Goal: Information Seeking & Learning: Learn about a topic

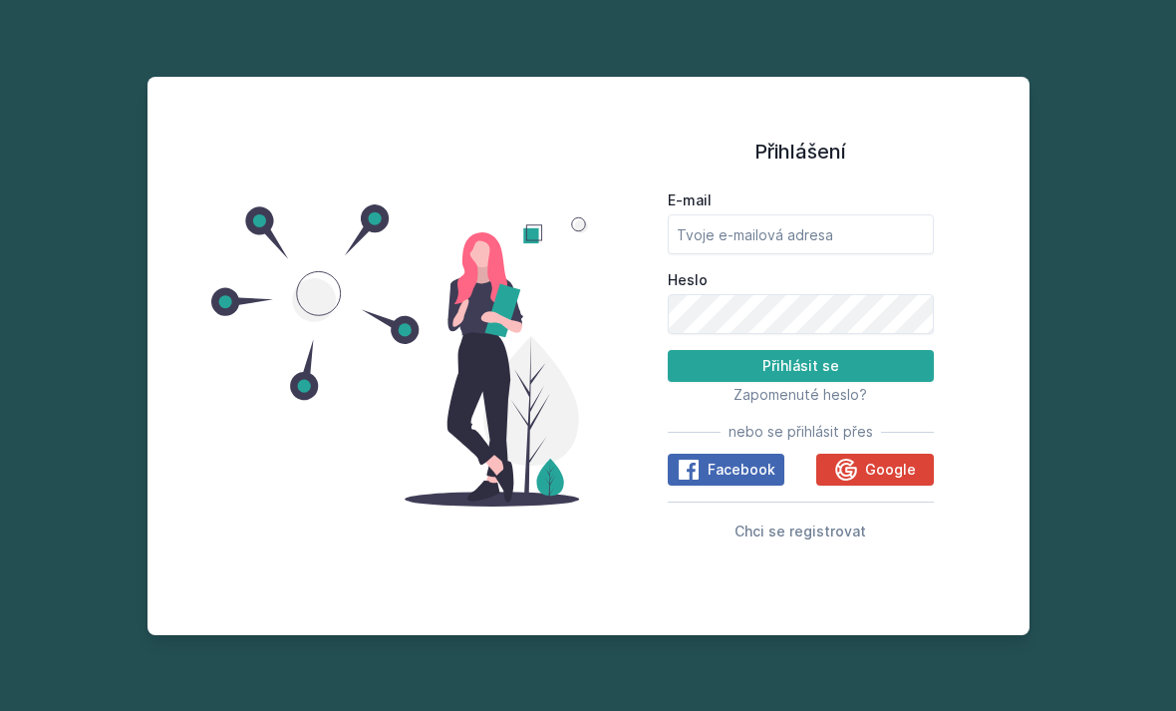
scroll to position [64, 0]
click at [816, 214] on input "E-mail" at bounding box center [801, 234] width 266 height 40
type input "[EMAIL_ADDRESS][DOMAIN_NAME]"
click at [800, 350] on button "Přihlásit se" at bounding box center [801, 366] width 266 height 32
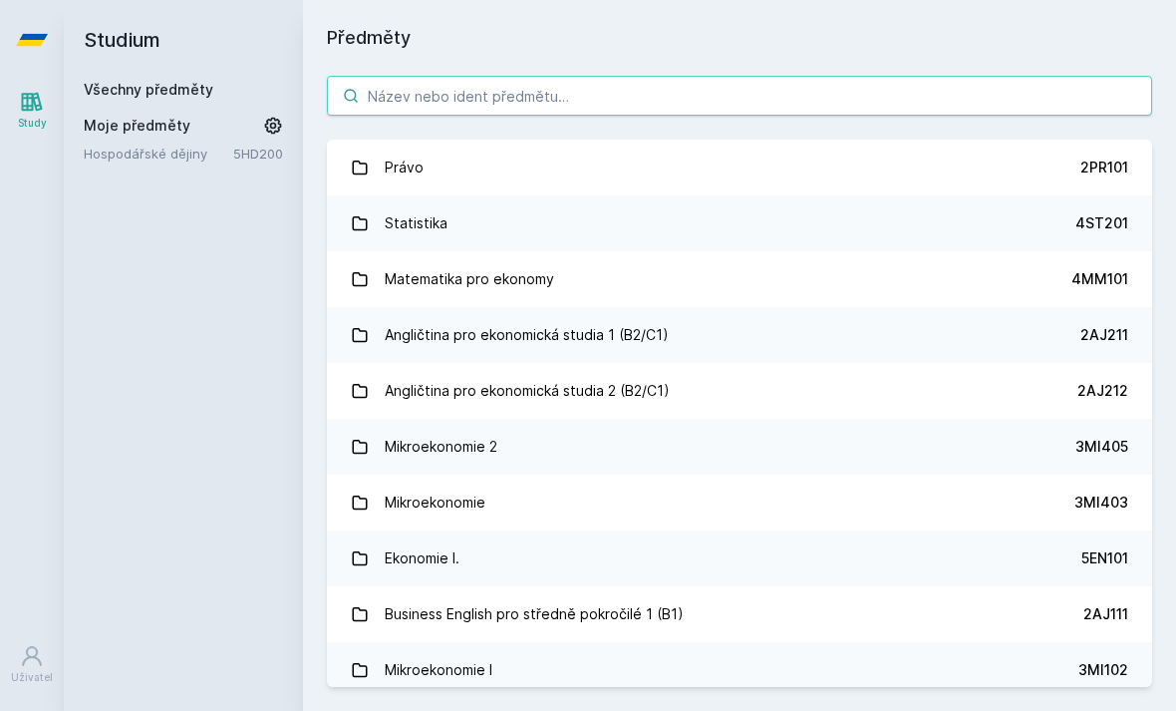
click at [568, 76] on input "search" at bounding box center [739, 96] width 825 height 40
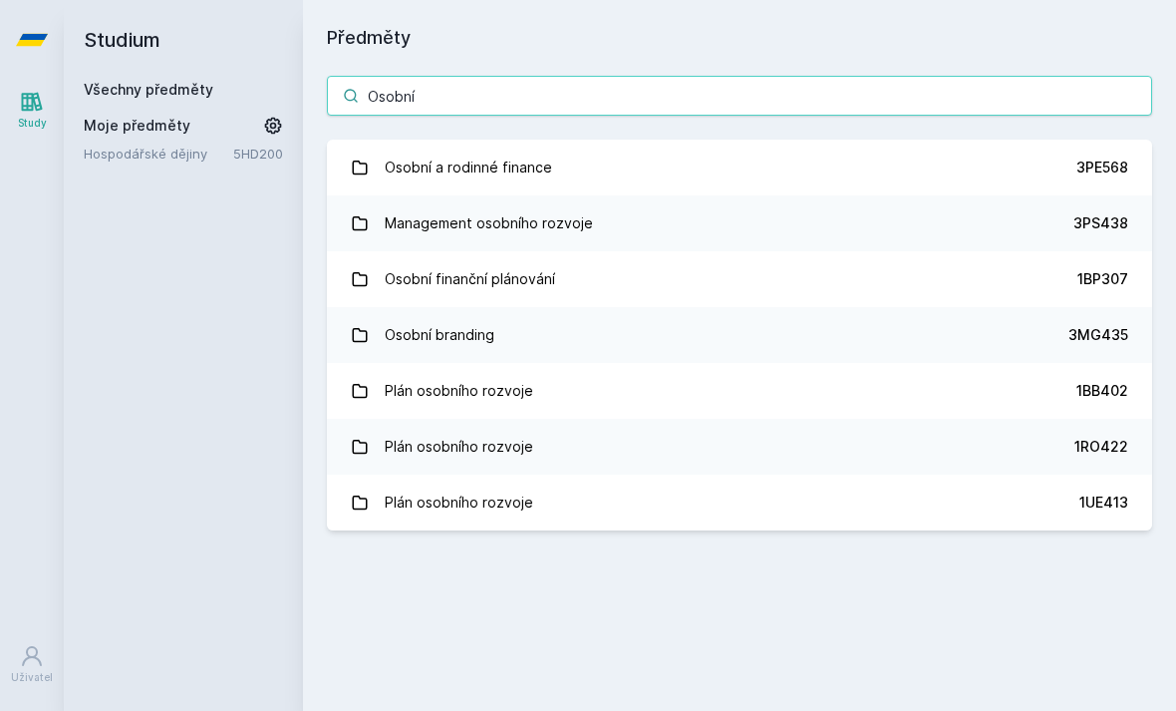
type input "Osobní"
click at [586, 140] on link "Osobní a rodinné finance 3PE568" at bounding box center [739, 168] width 825 height 56
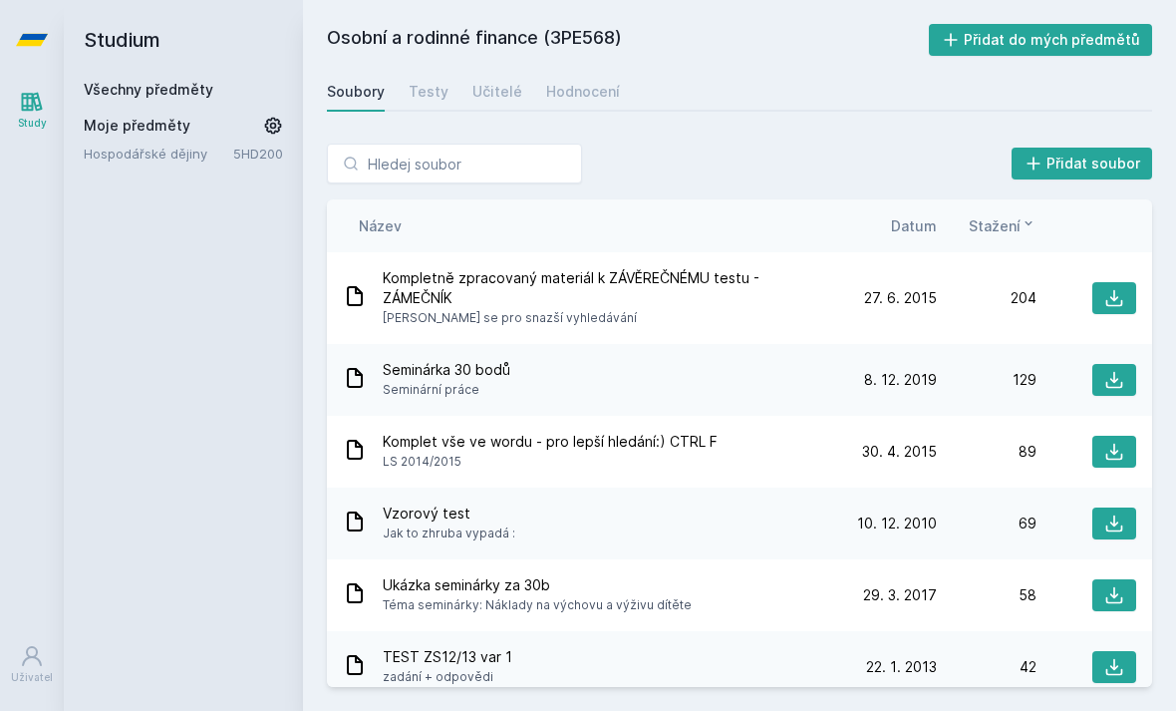
click at [1119, 370] on icon at bounding box center [1114, 380] width 20 height 20
click at [490, 601] on span "Téma seminárky: Náklady na výchovu a výživu dítěte" at bounding box center [537, 605] width 309 height 20
click at [1097, 597] on button at bounding box center [1114, 595] width 44 height 32
